Goal: Task Accomplishment & Management: Use online tool/utility

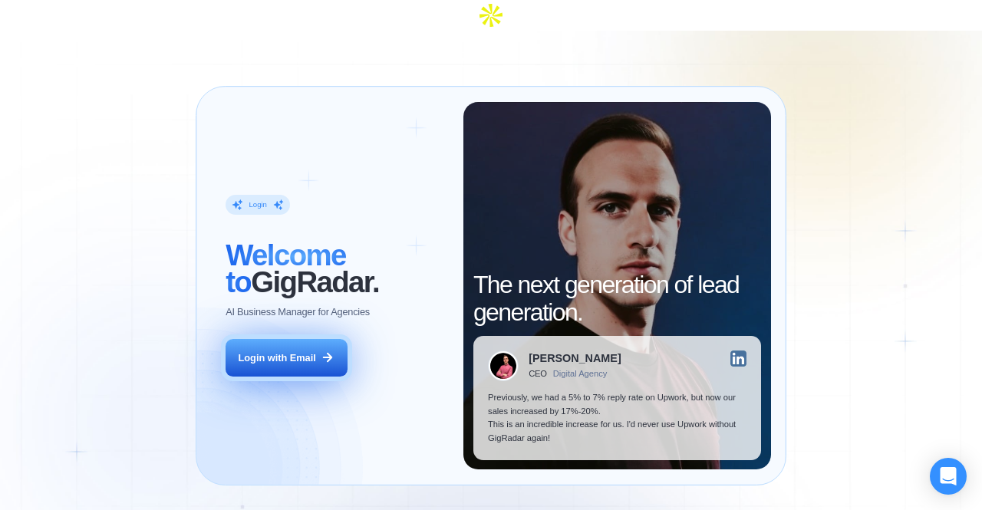
click at [292, 352] on div "Login with Email" at bounding box center [278, 359] width 78 height 14
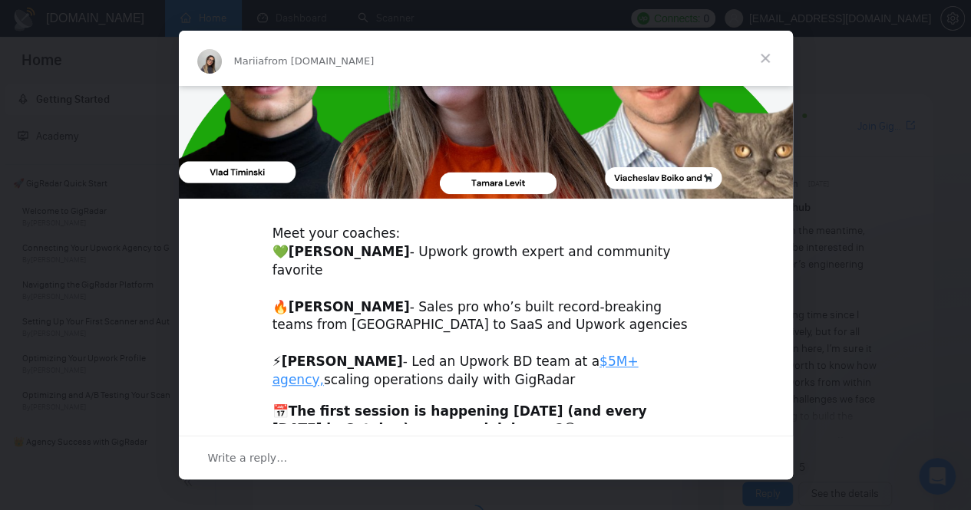
scroll to position [384, 0]
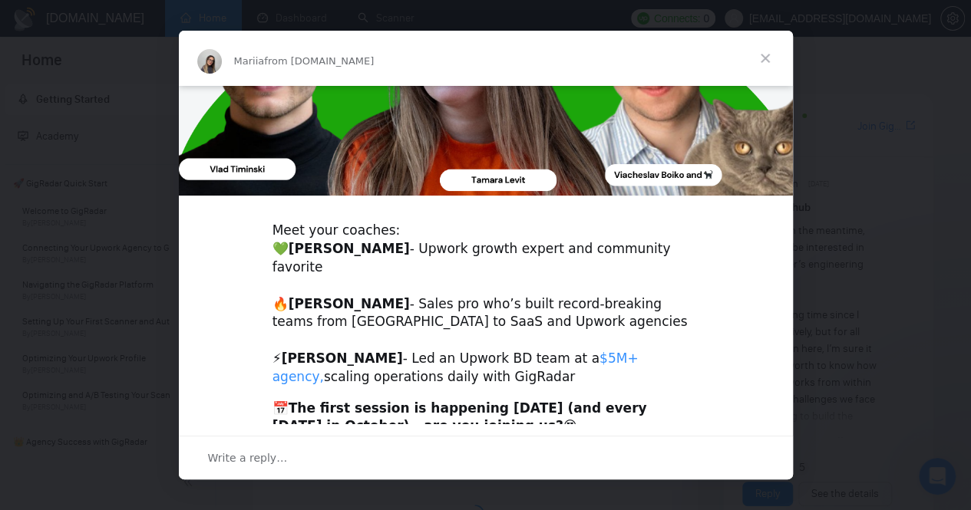
click at [586, 351] on link "$5M+ agency," at bounding box center [455, 368] width 366 height 34
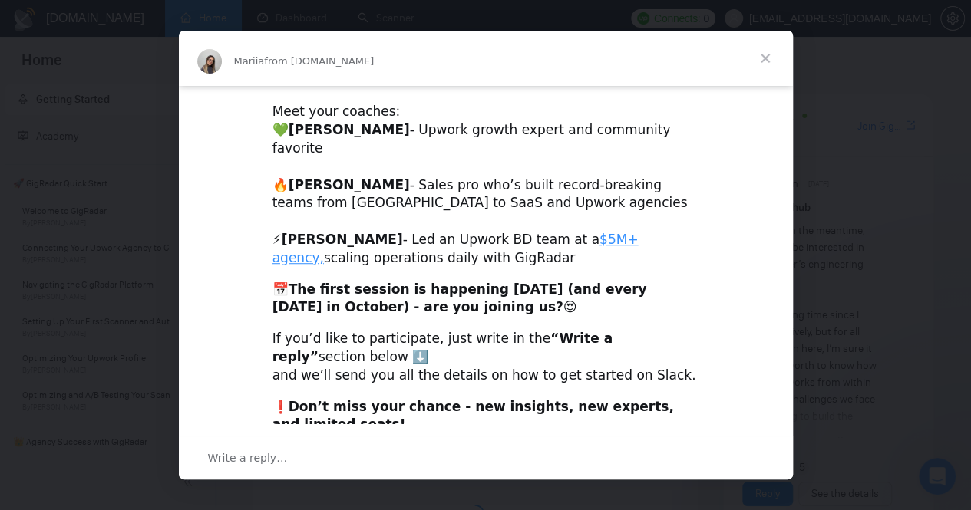
click at [275, 449] on span "Write a reply…" at bounding box center [248, 458] width 80 height 20
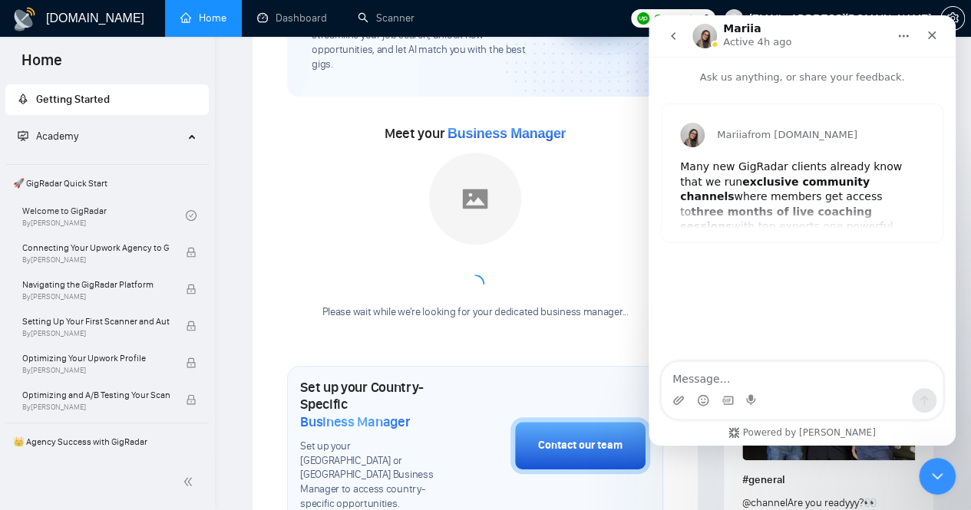
scroll to position [384, 0]
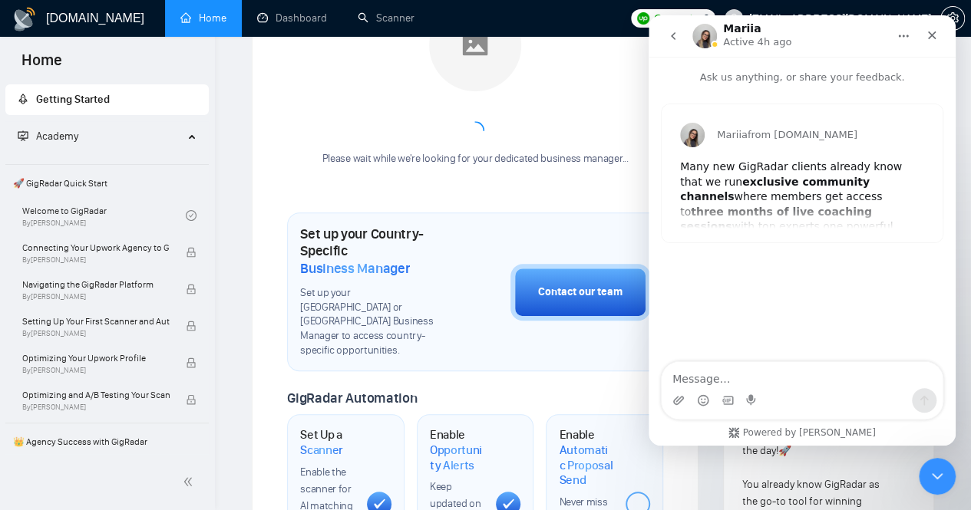
click at [771, 197] on div "Mariia from [DOMAIN_NAME] Many new GigRadar clients already know that we run ex…" at bounding box center [802, 173] width 281 height 138
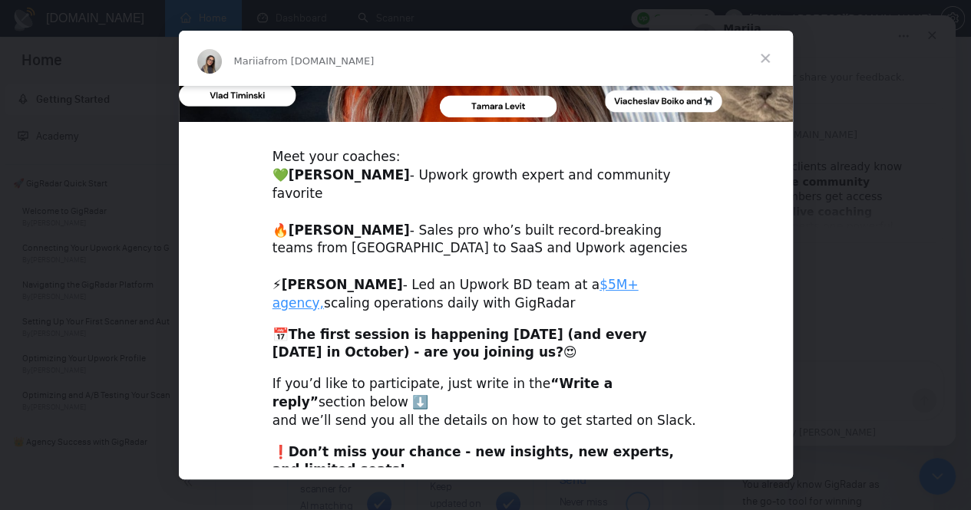
scroll to position [459, 0]
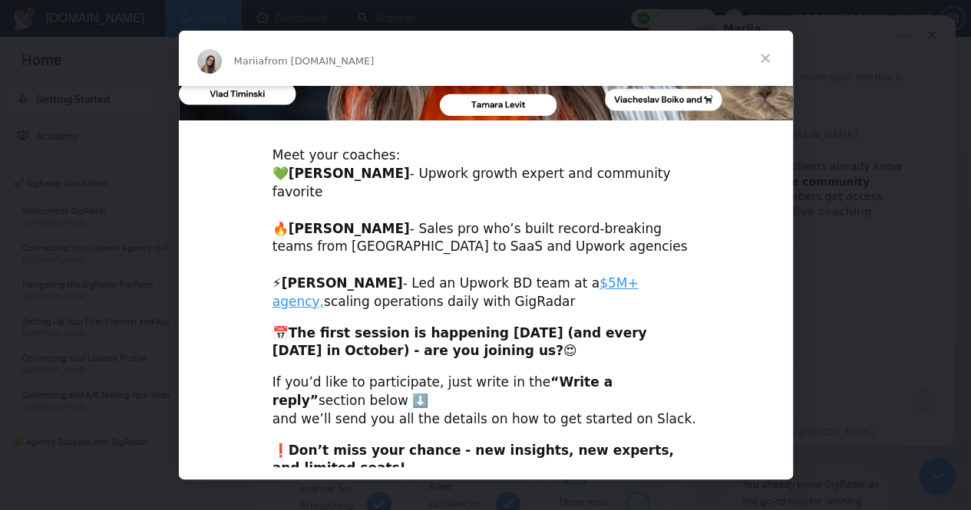
click at [760, 61] on span "Close" at bounding box center [765, 58] width 55 height 55
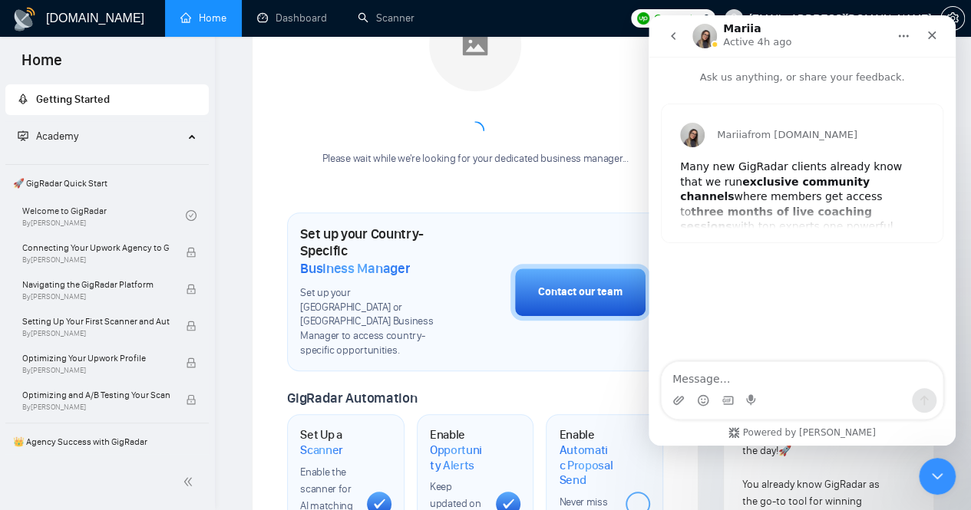
click at [411, 70] on div "Please wait while we're looking for your dedicated business manager..." at bounding box center [474, 82] width 325 height 167
click at [934, 36] on icon "Close" at bounding box center [932, 35] width 12 height 12
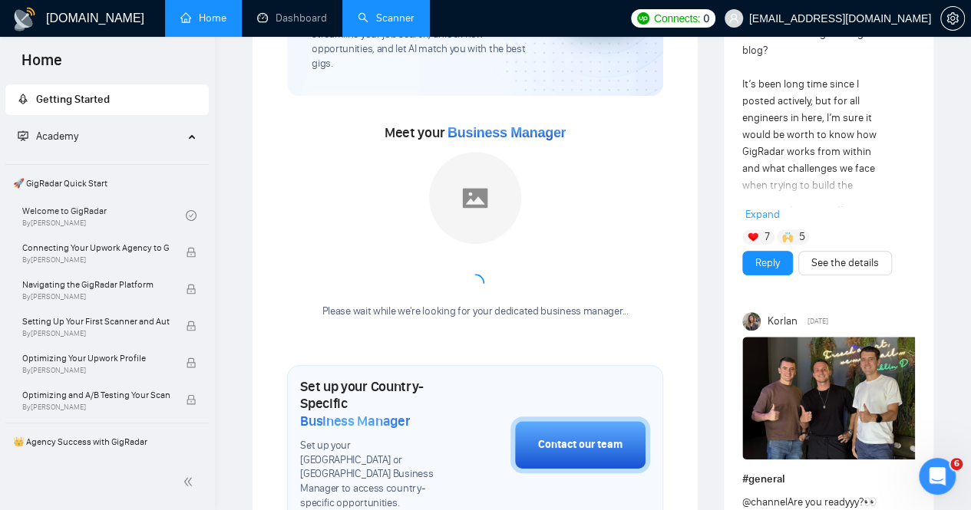
scroll to position [230, 0]
click at [368, 16] on link "Scanner" at bounding box center [386, 18] width 57 height 13
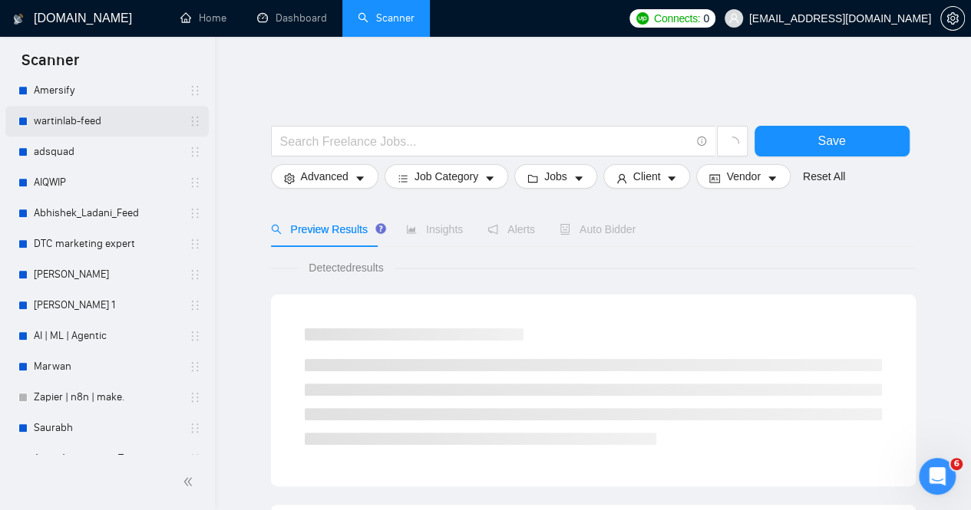
scroll to position [440, 0]
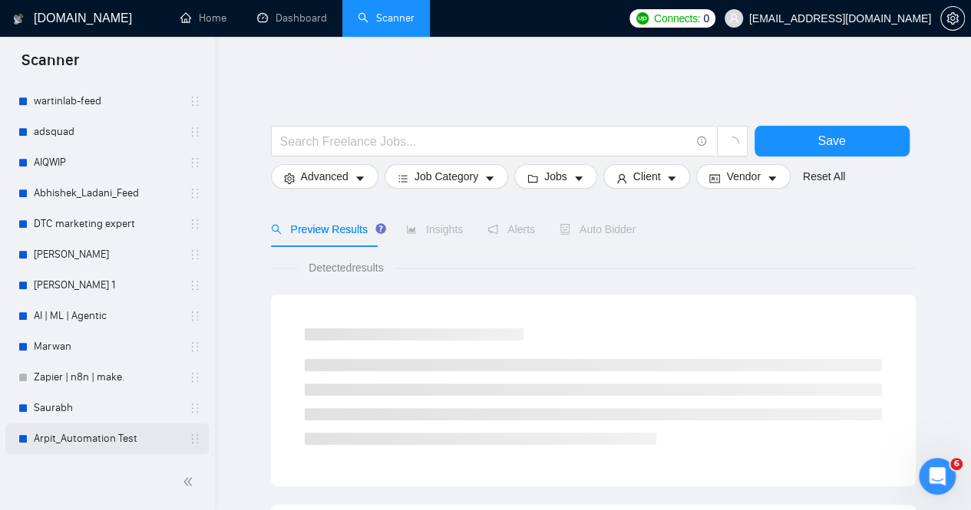
click at [94, 436] on link "Arpit_Automation Test" at bounding box center [107, 439] width 146 height 31
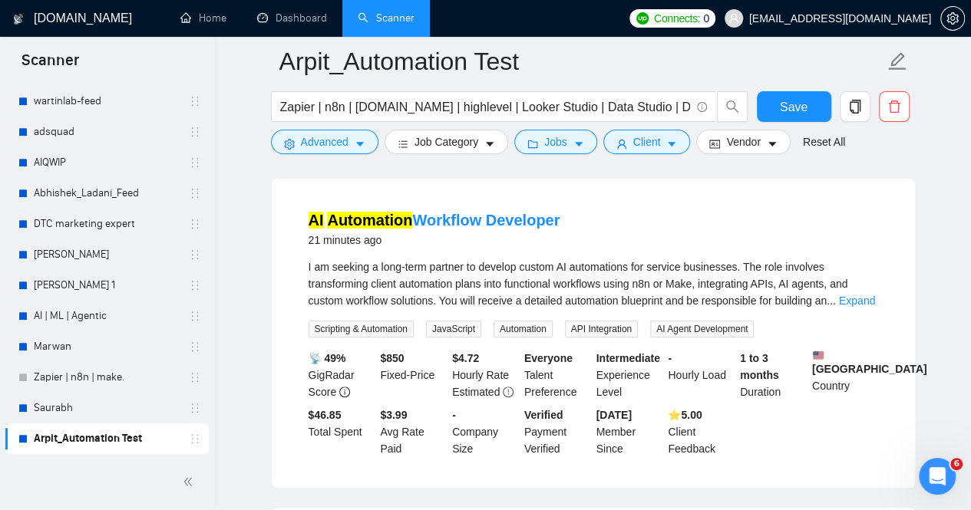
scroll to position [77, 0]
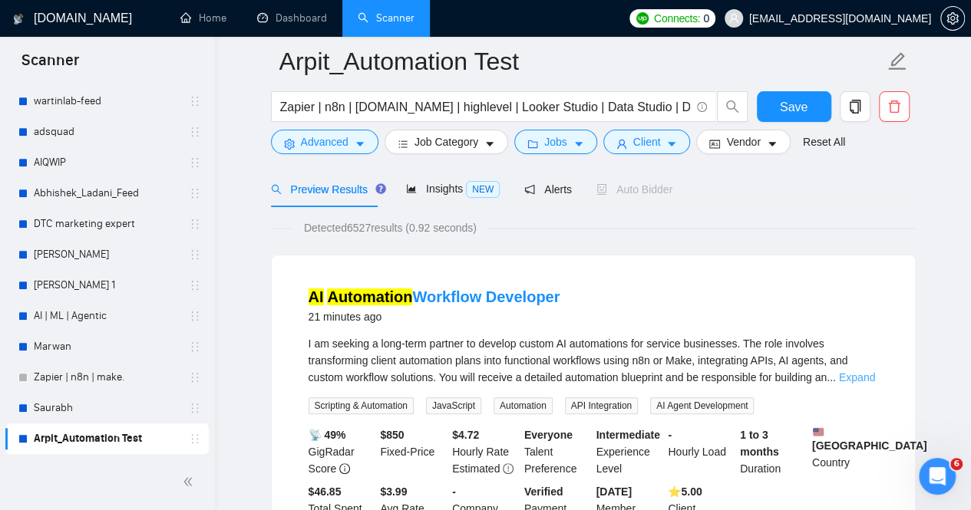
click at [860, 371] on link "Expand" at bounding box center [857, 377] width 36 height 12
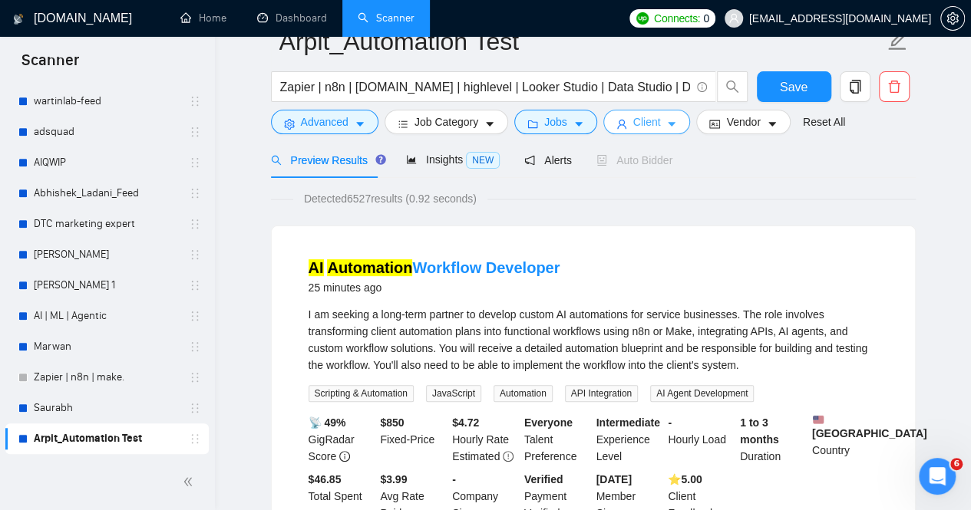
scroll to position [0, 0]
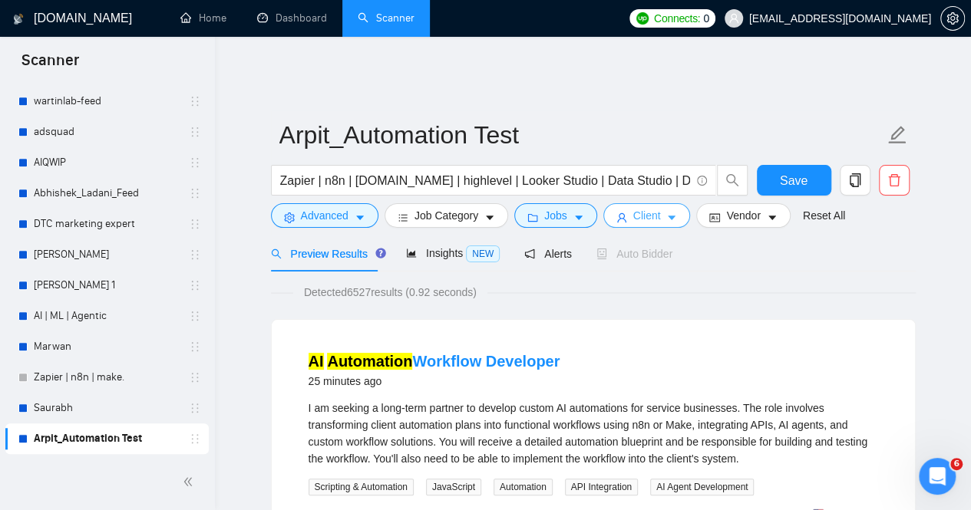
click at [675, 203] on button "Client" at bounding box center [646, 215] width 87 height 25
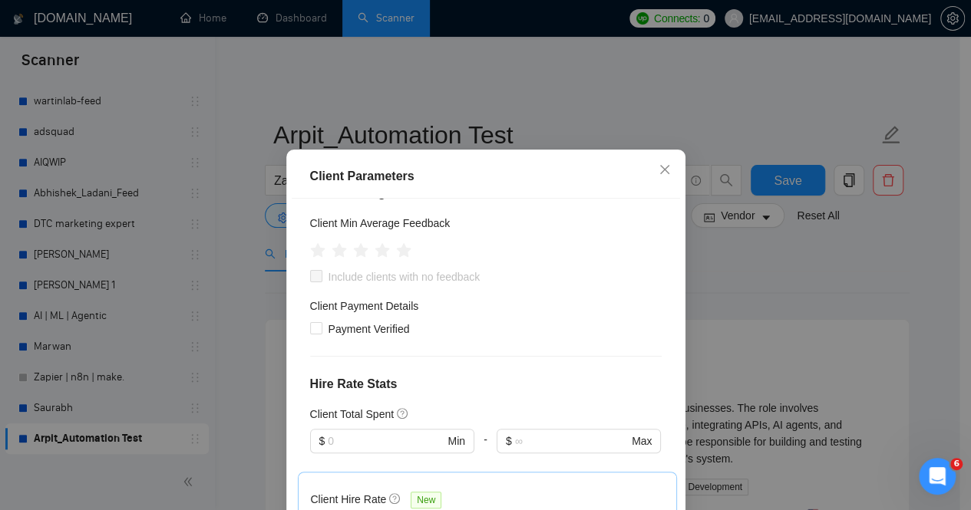
scroll to position [307, 0]
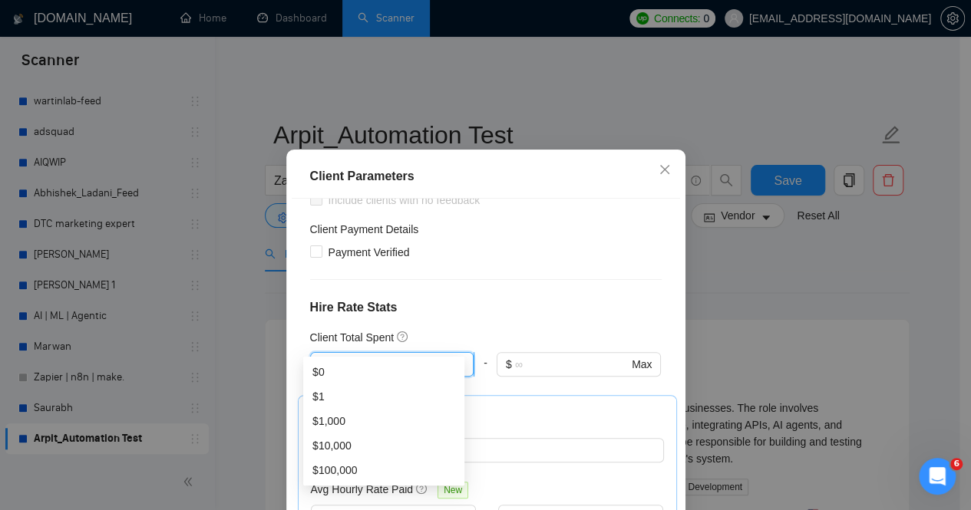
drag, startPoint x: 347, startPoint y: 338, endPoint x: 310, endPoint y: 338, distance: 36.8
click at [310, 352] on span "$ Min" at bounding box center [391, 364] width 163 height 25
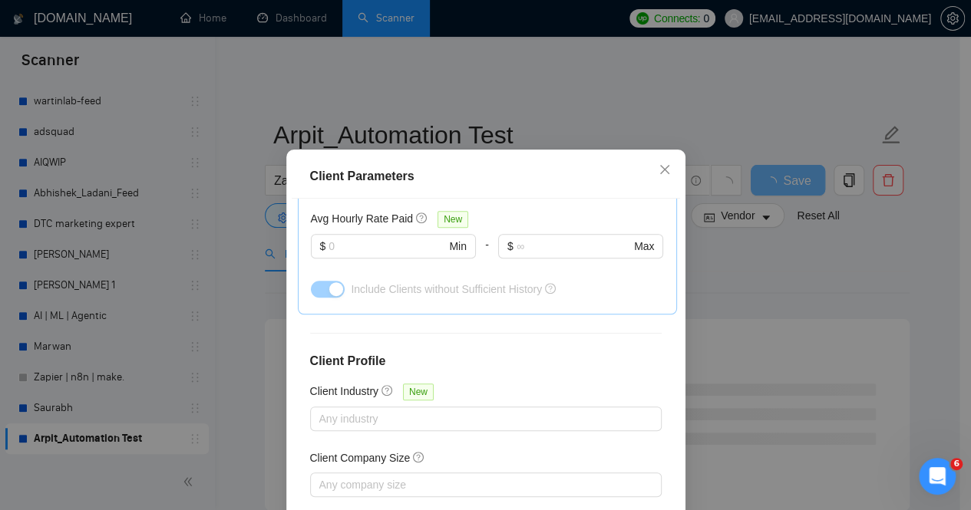
scroll to position [597, 0]
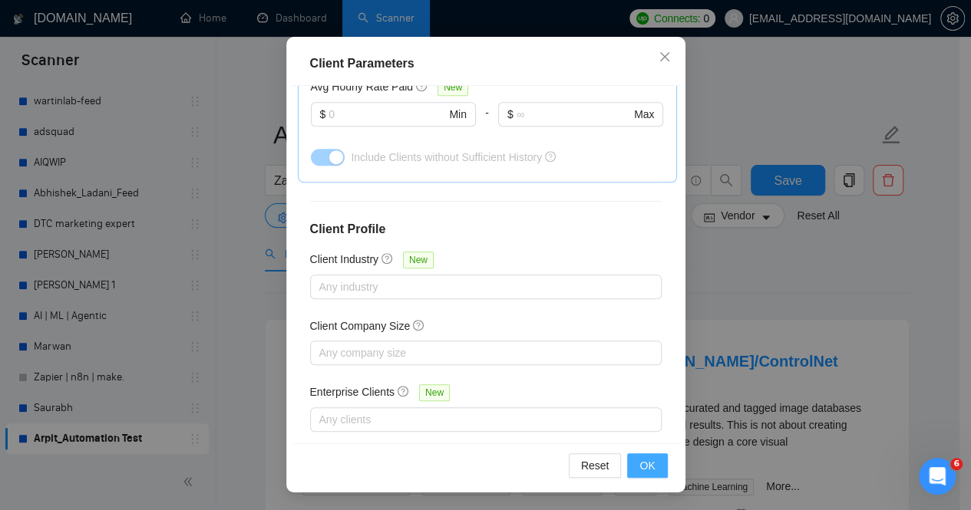
type input "5000"
click at [643, 467] on span "OK" at bounding box center [646, 465] width 15 height 17
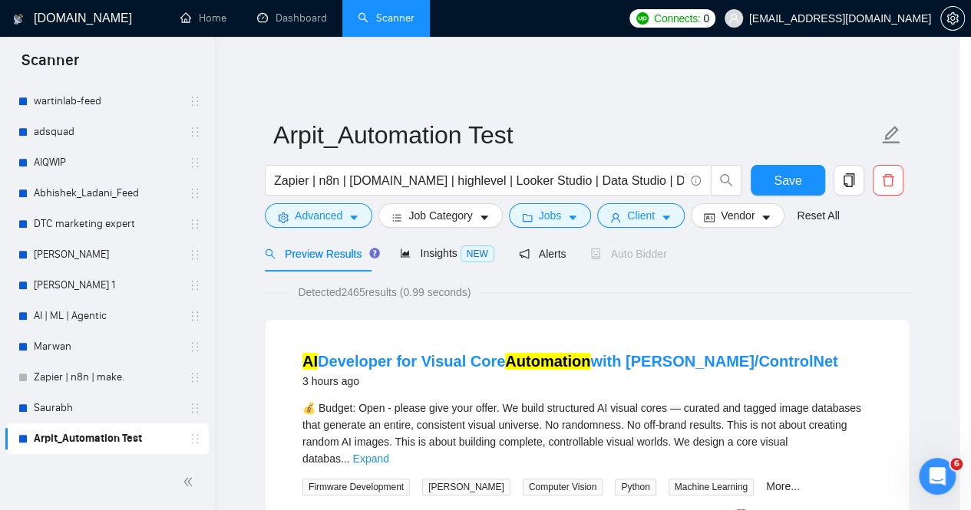
scroll to position [55, 0]
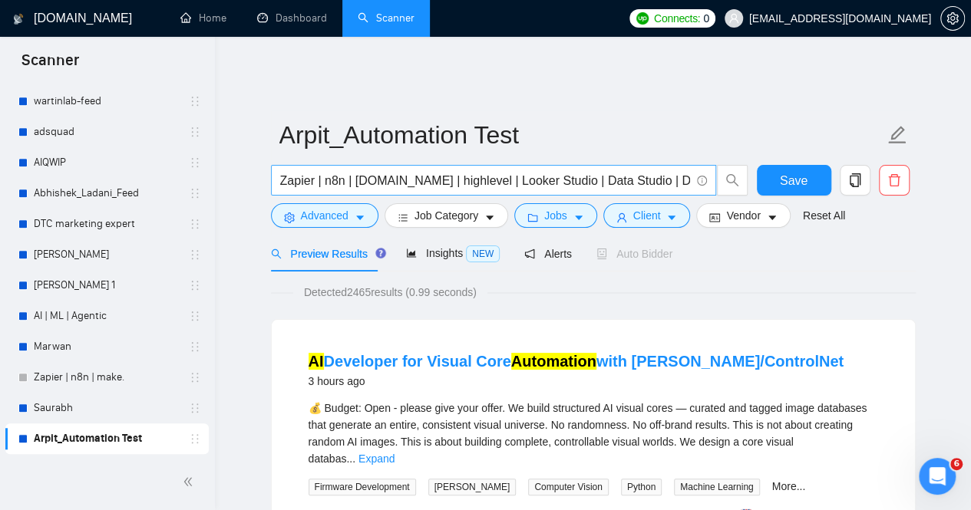
click at [602, 176] on input "Zapier | n8n | [DOMAIN_NAME] | highlevel | Looker Studio | Data Studio | Dashbo…" at bounding box center [485, 180] width 410 height 19
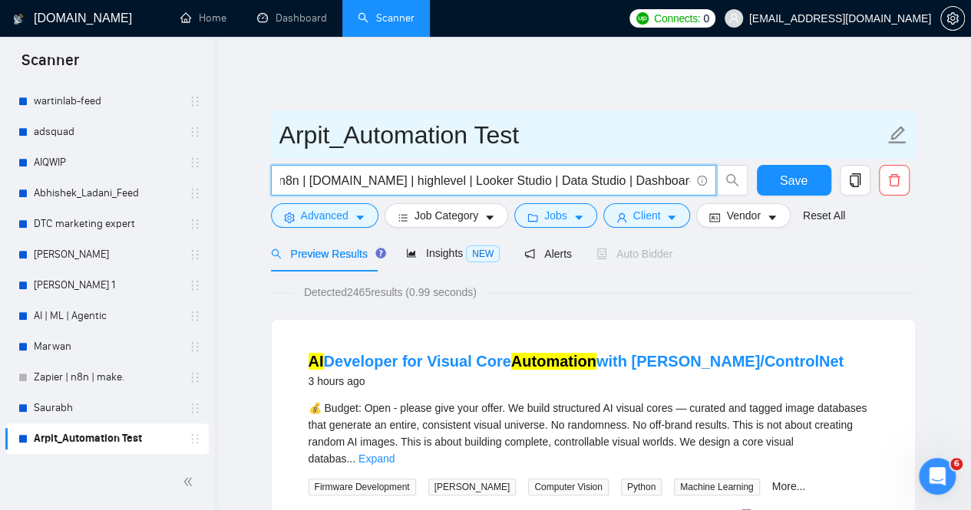
scroll to position [0, 54]
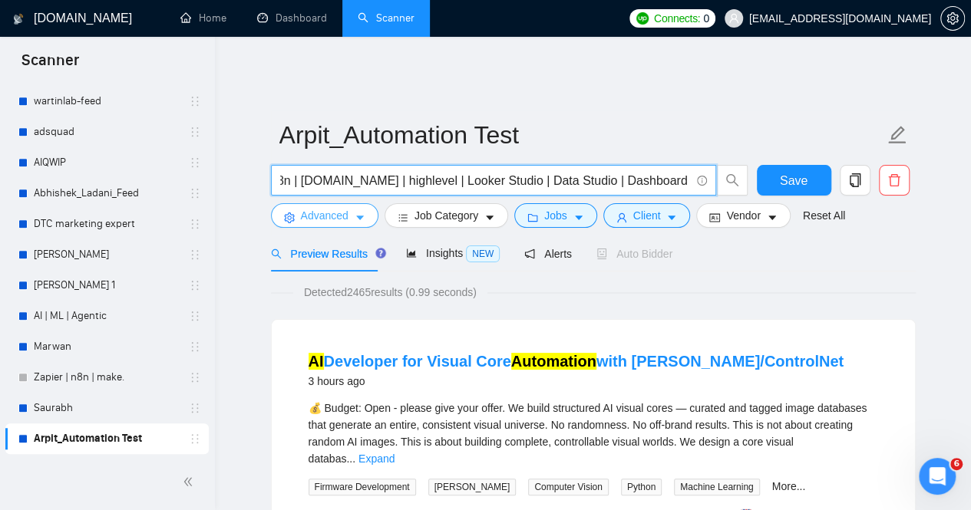
click at [361, 213] on icon "caret-down" at bounding box center [360, 218] width 11 height 11
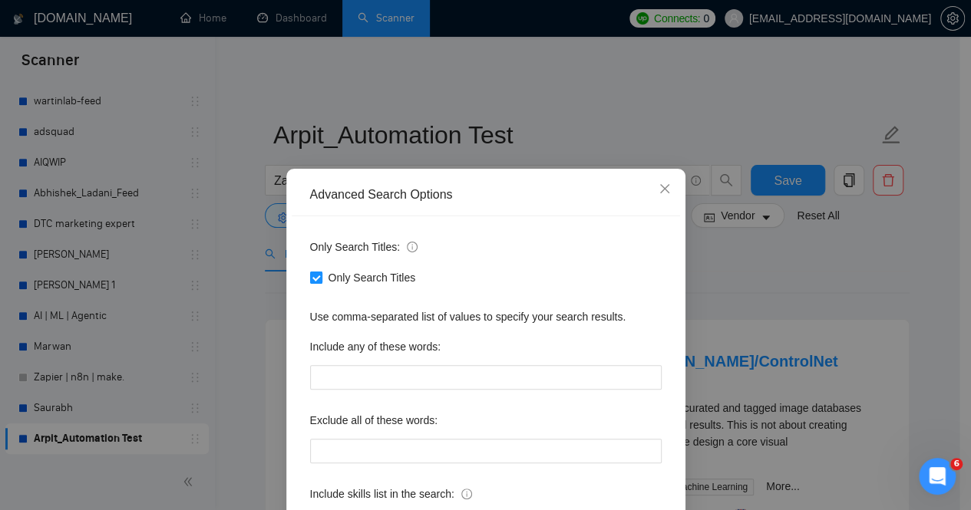
click at [367, 273] on span "Only Search Titles" at bounding box center [372, 277] width 100 height 17
click at [321, 273] on input "Only Search Titles" at bounding box center [315, 277] width 11 height 11
checkbox input "false"
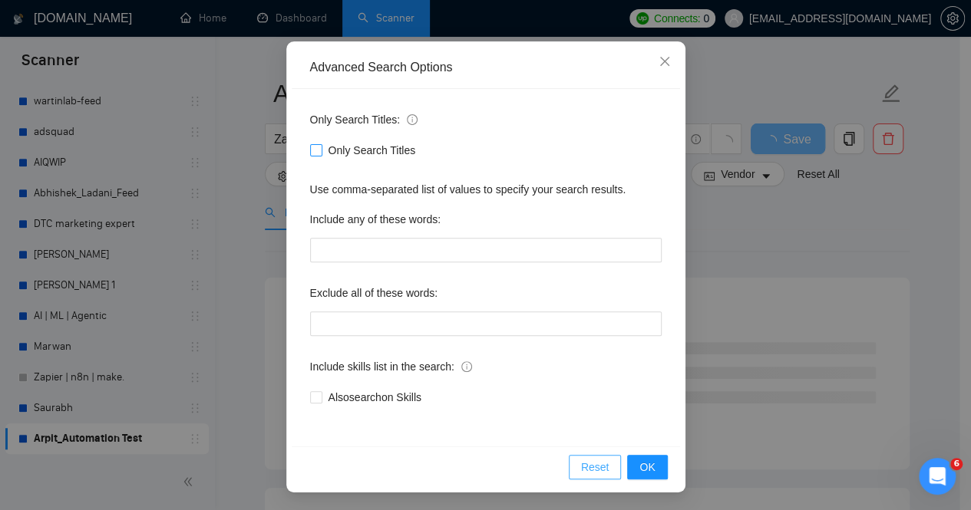
scroll to position [77, 0]
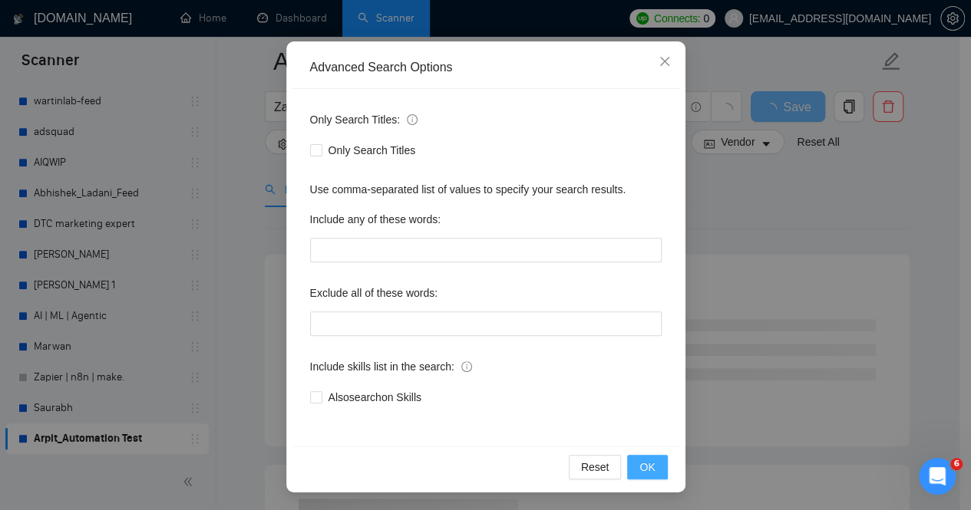
click at [639, 463] on span "OK" at bounding box center [646, 467] width 15 height 17
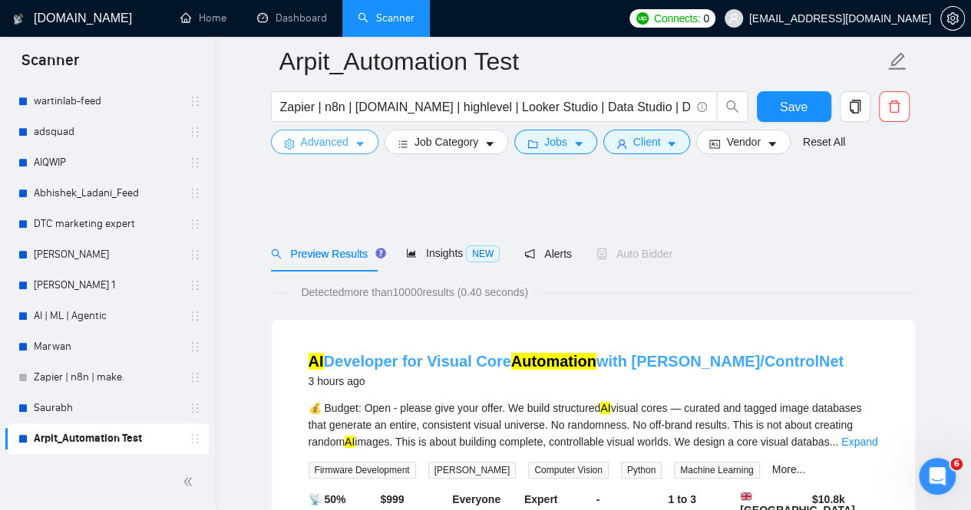
scroll to position [230, 0]
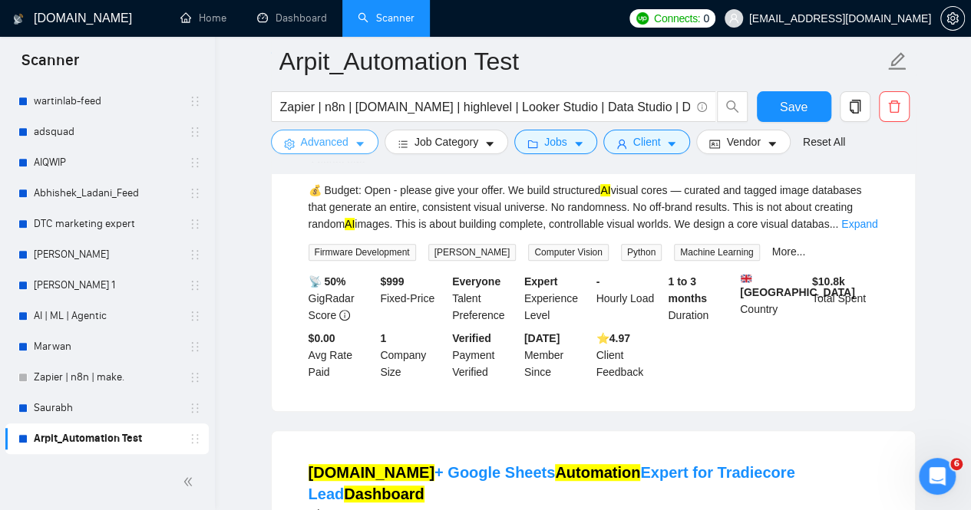
click at [339, 142] on span "Advanced" at bounding box center [325, 142] width 48 height 17
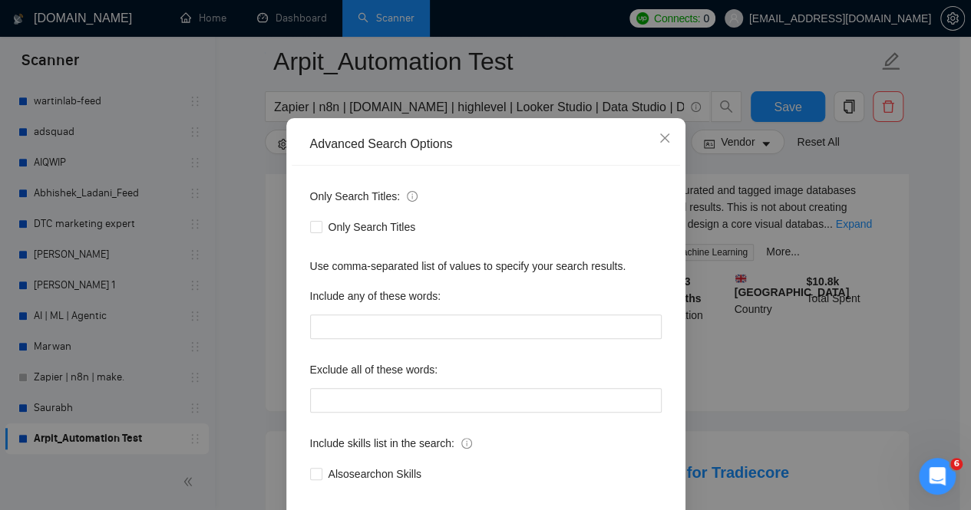
scroll to position [77, 0]
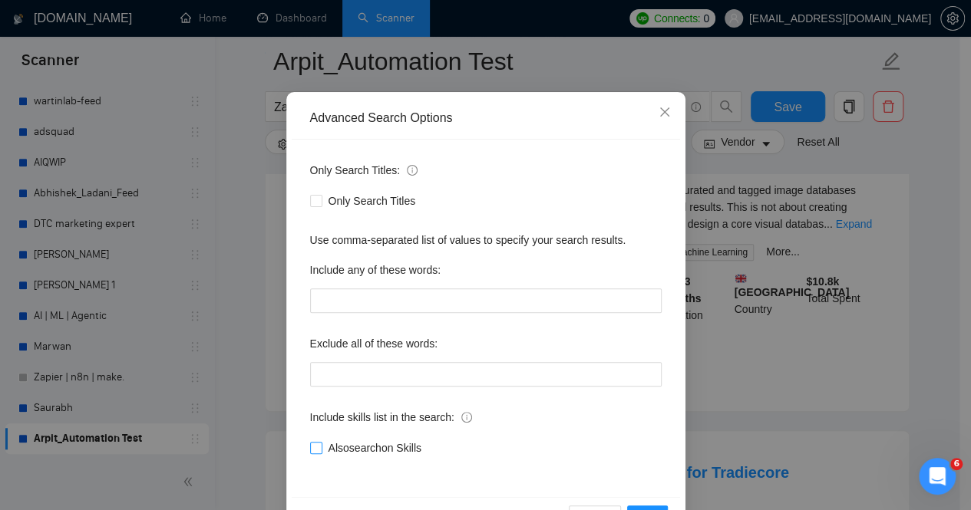
click at [310, 449] on input "Also search on Skills" at bounding box center [315, 447] width 11 height 11
checkbox input "true"
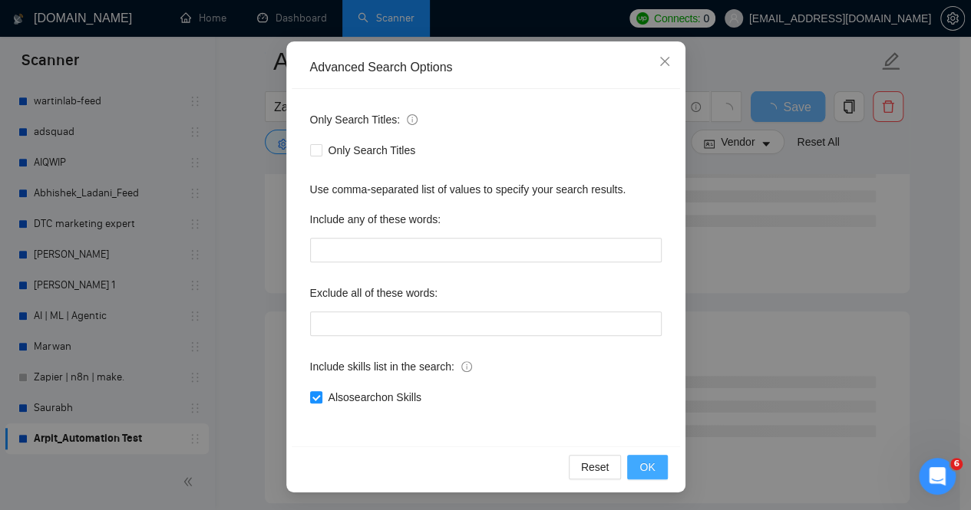
click at [645, 470] on span "OK" at bounding box center [646, 467] width 15 height 17
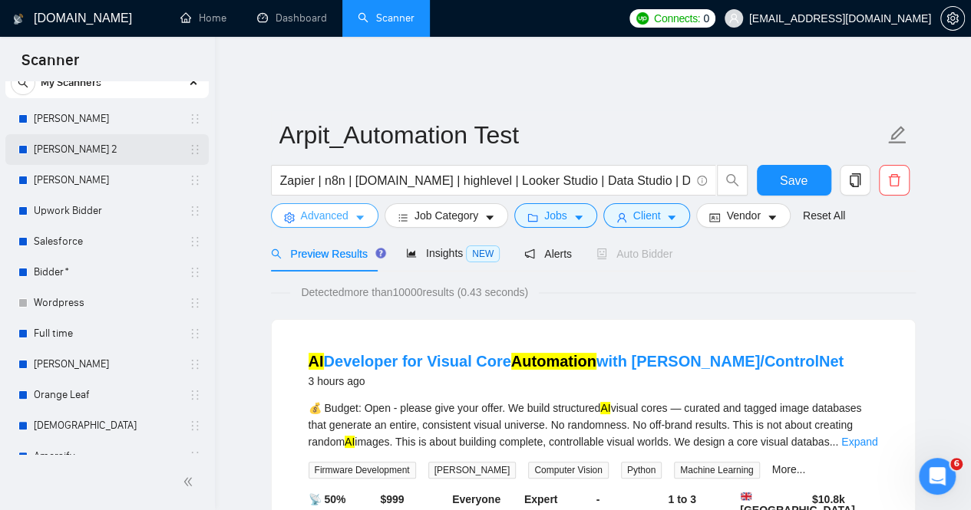
scroll to position [77, 0]
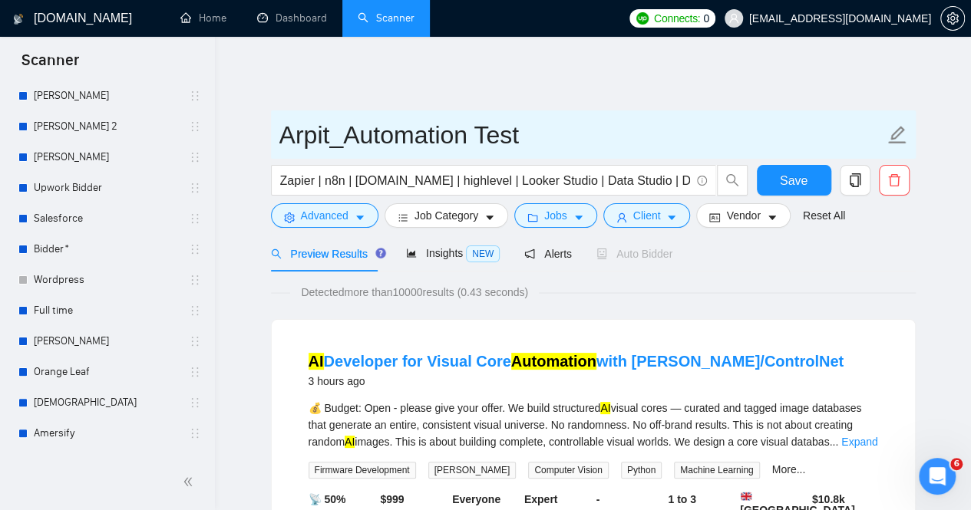
drag, startPoint x: 48, startPoint y: 344, endPoint x: 635, endPoint y: 107, distance: 633.9
click at [48, 344] on link "[PERSON_NAME]" at bounding box center [107, 341] width 146 height 31
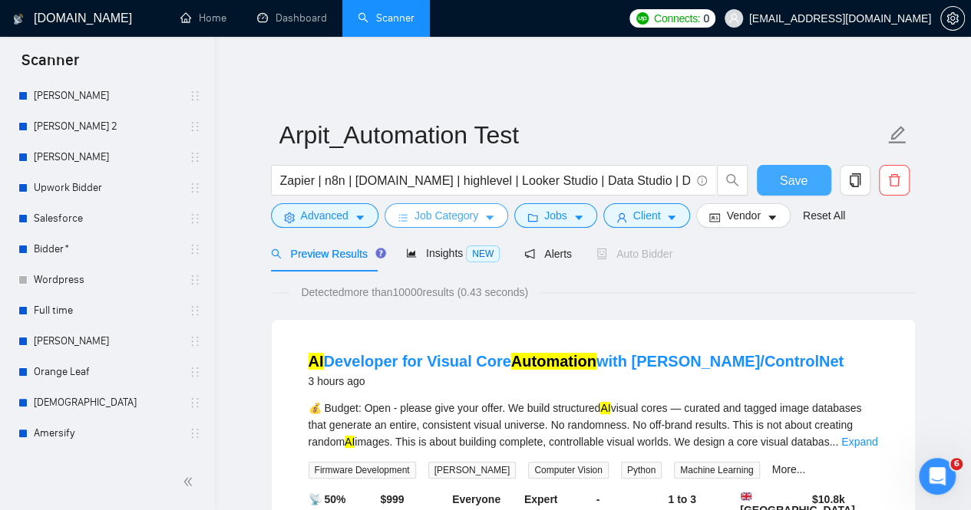
drag, startPoint x: 779, startPoint y: 159, endPoint x: 394, endPoint y: 197, distance: 387.2
click at [779, 165] on button "Save" at bounding box center [794, 180] width 74 height 31
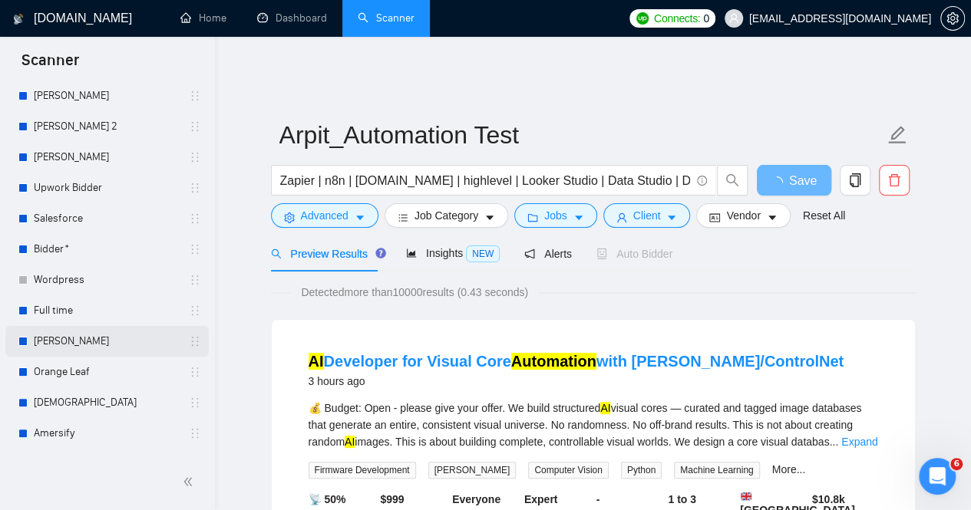
click at [69, 337] on link "[PERSON_NAME]" at bounding box center [107, 341] width 146 height 31
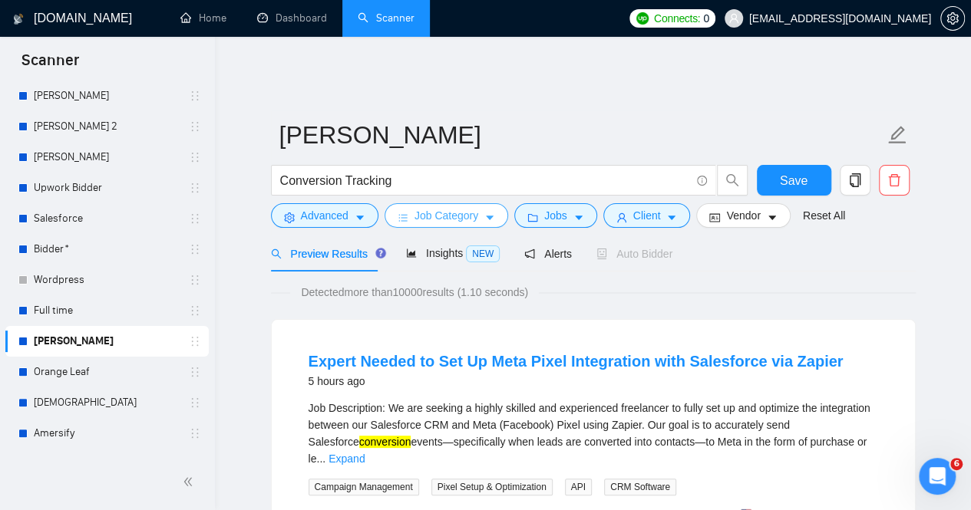
drag, startPoint x: 444, startPoint y: 201, endPoint x: 474, endPoint y: 206, distance: 31.0
click at [444, 207] on span "Job Category" at bounding box center [446, 215] width 64 height 17
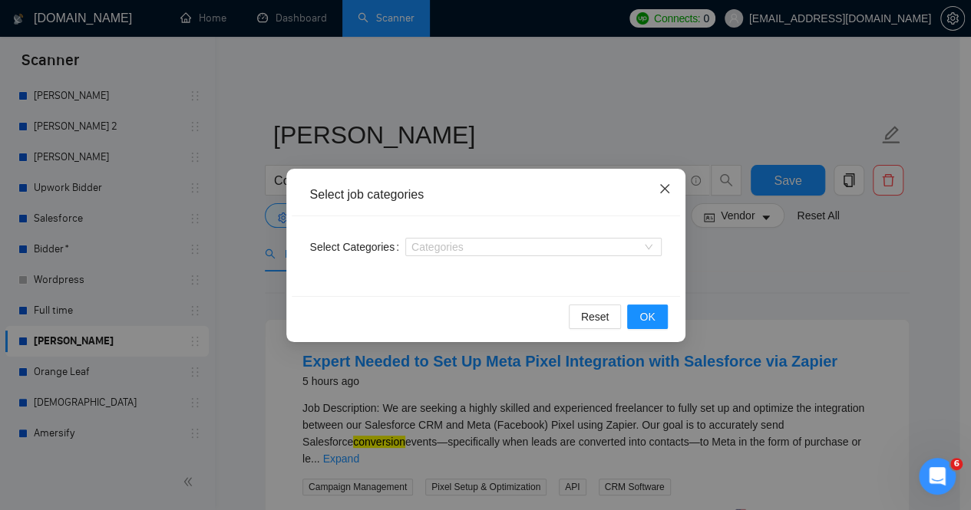
click at [665, 191] on icon "close" at bounding box center [663, 188] width 9 height 9
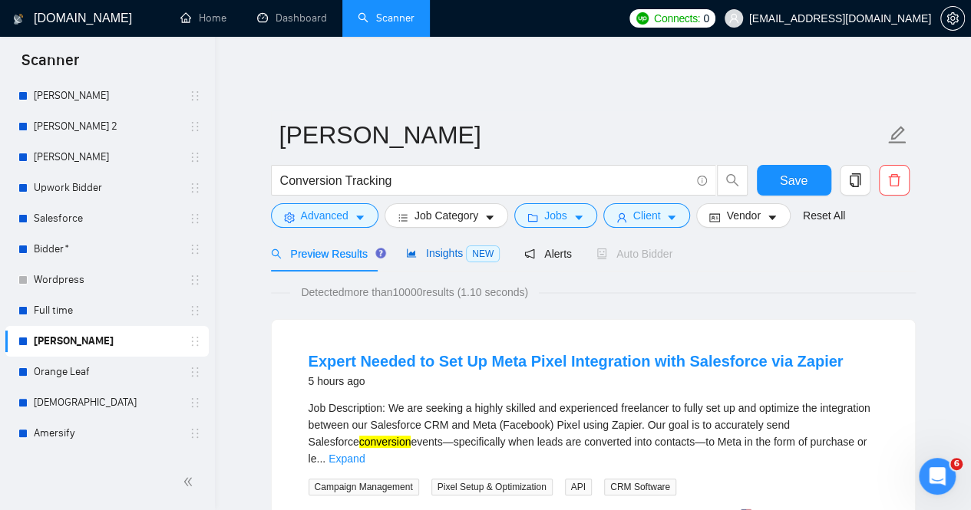
click at [451, 247] on span "Insights NEW" at bounding box center [453, 253] width 94 height 12
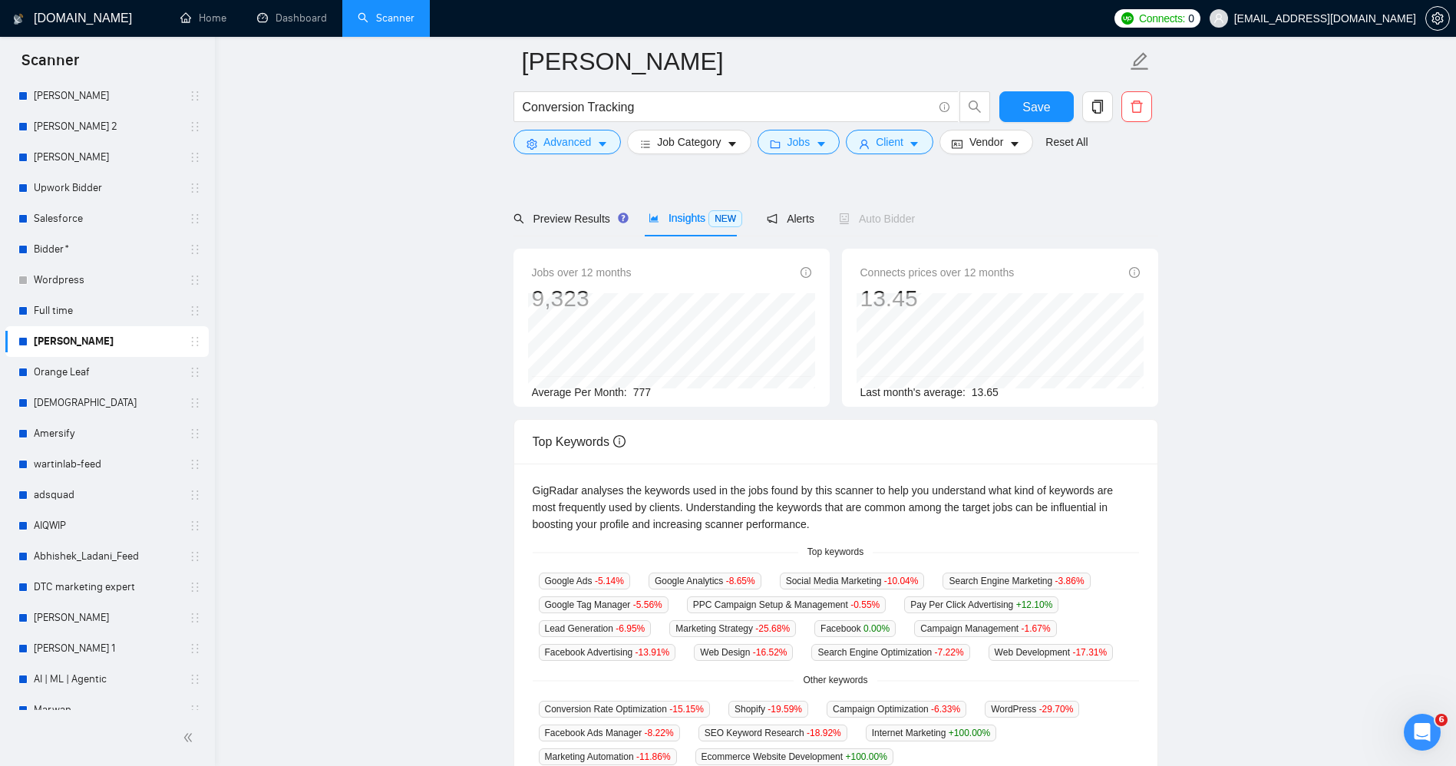
scroll to position [45, 0]
